Goal: Transaction & Acquisition: Purchase product/service

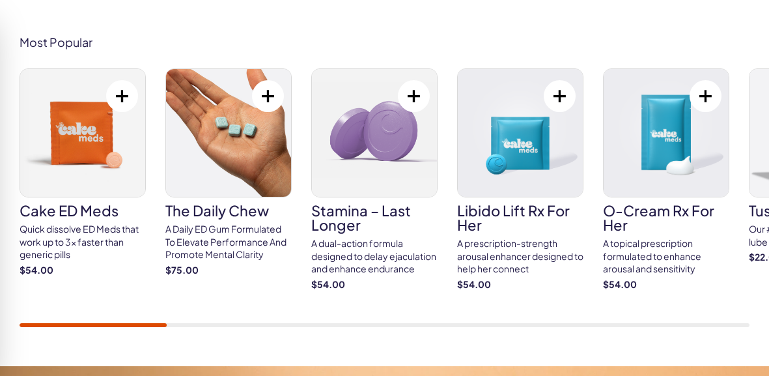
scroll to position [741, 0]
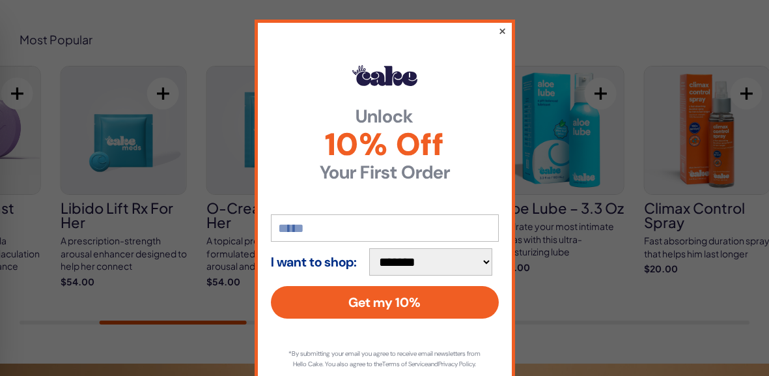
click at [502, 36] on button "×" at bounding box center [502, 31] width 8 height 16
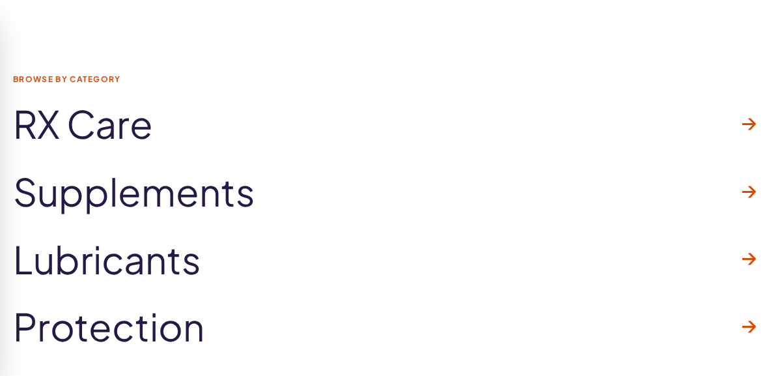
scroll to position [3855, 0]
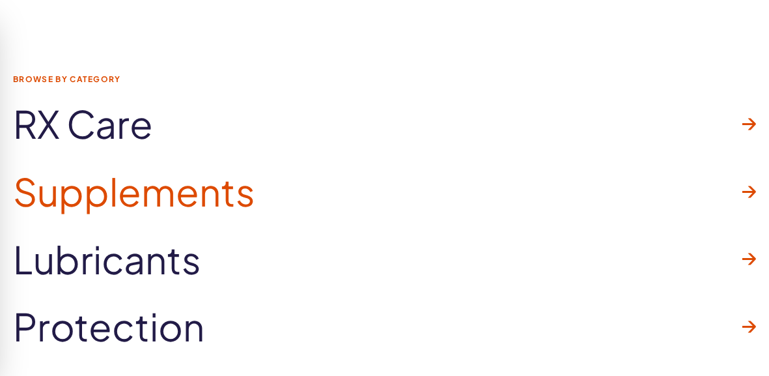
click at [240, 199] on span "Supplements" at bounding box center [134, 192] width 242 height 42
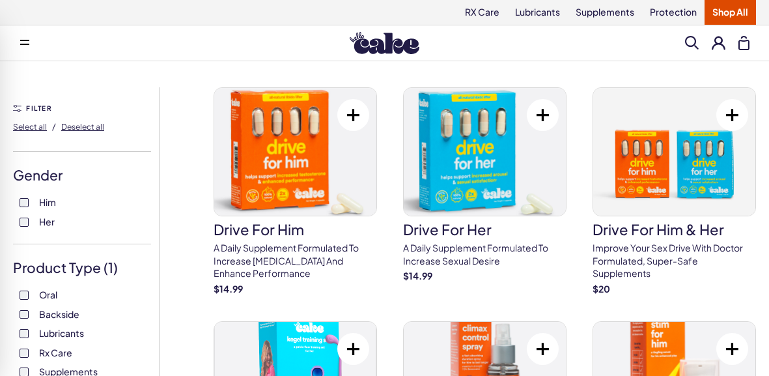
click at [696, 41] on span at bounding box center [692, 43] width 14 height 14
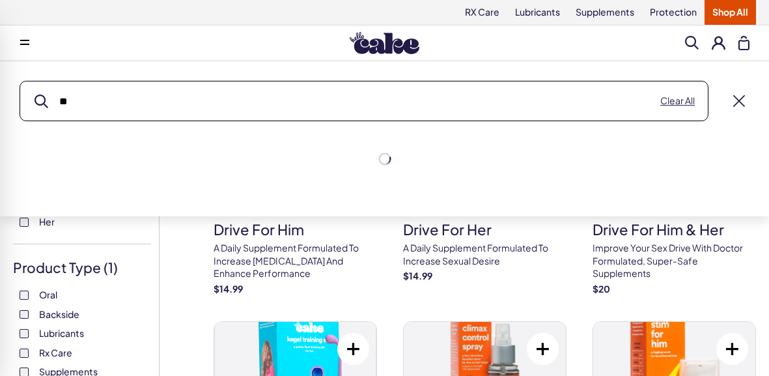
type input "***"
